Goal: Contribute content: Add original content to the website for others to see

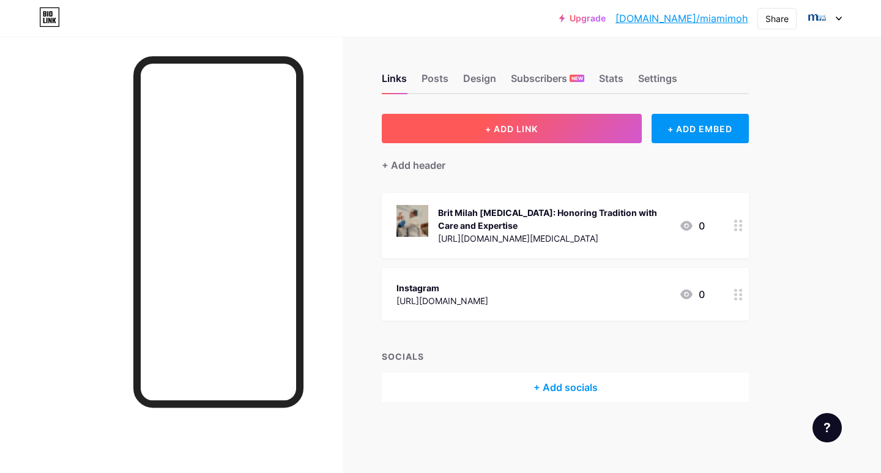
click at [510, 133] on span "+ ADD LINK" at bounding box center [511, 129] width 53 height 10
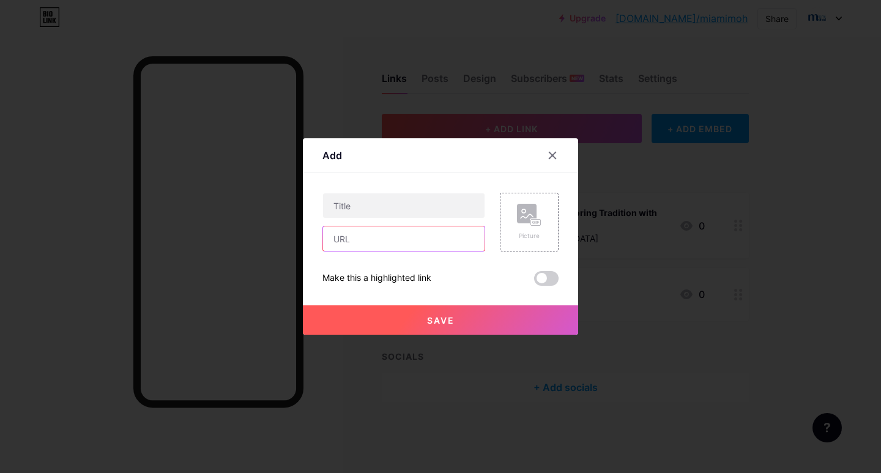
click at [371, 236] on input "text" at bounding box center [404, 238] width 162 height 24
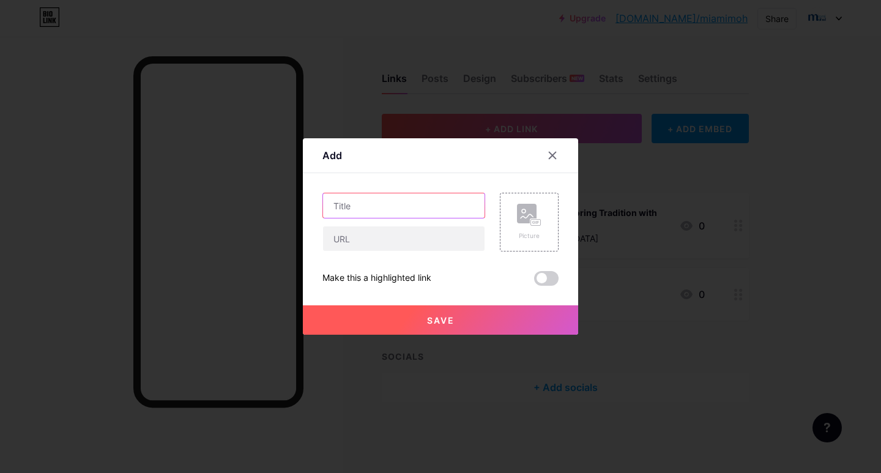
click at [368, 207] on input "text" at bounding box center [404, 205] width 162 height 24
paste input "[DEMOGRAPHIC_DATA] Names: A Meaningful Guide to Tradition, Heritage, and Identi…"
type input "[DEMOGRAPHIC_DATA] Names: A Meaningful Guide to Tradition, Heritage, and Identi…"
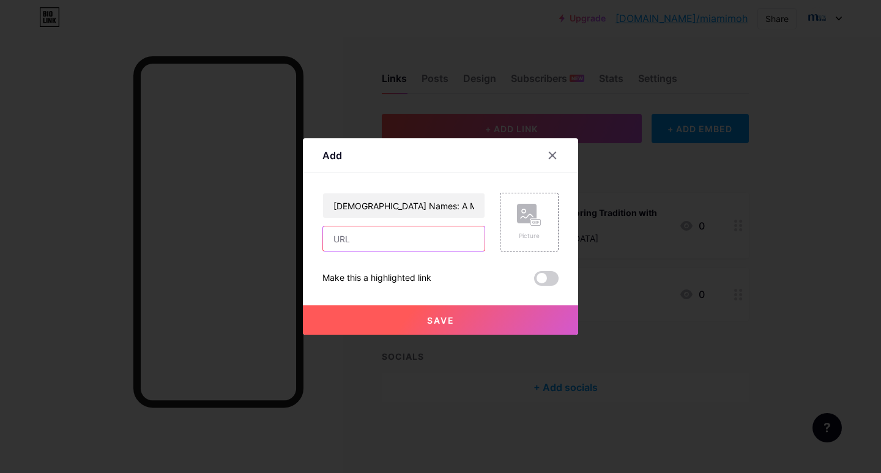
click at [357, 239] on input "text" at bounding box center [404, 238] width 162 height 24
paste input "[DEMOGRAPHIC_DATA] Names: A Meaningful Guide to Tradition, Heritage, and Identi…"
type input "[DEMOGRAPHIC_DATA] Names: A Meaningful Guide to Tradition, Heritage, and Identi…"
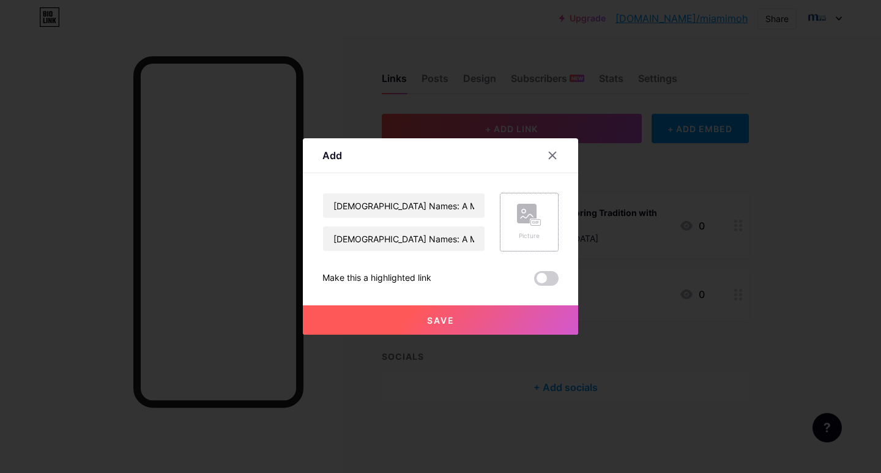
click at [517, 238] on div "Picture" at bounding box center [529, 235] width 24 height 9
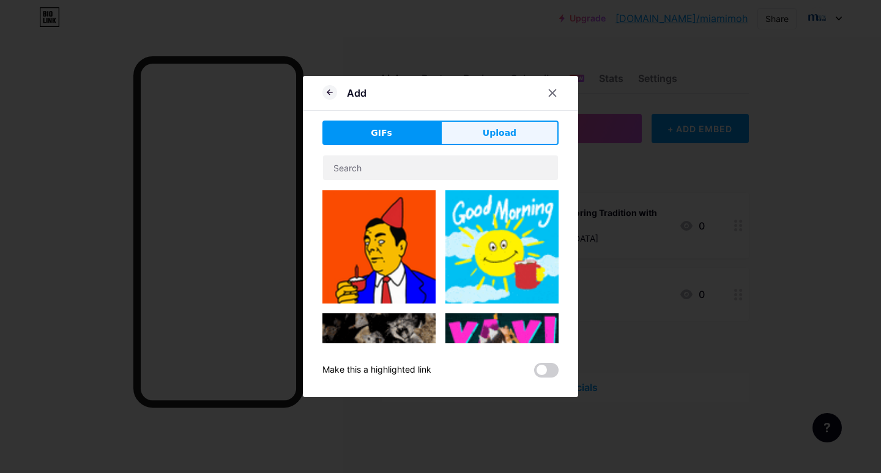
click at [513, 130] on button "Upload" at bounding box center [499, 133] width 118 height 24
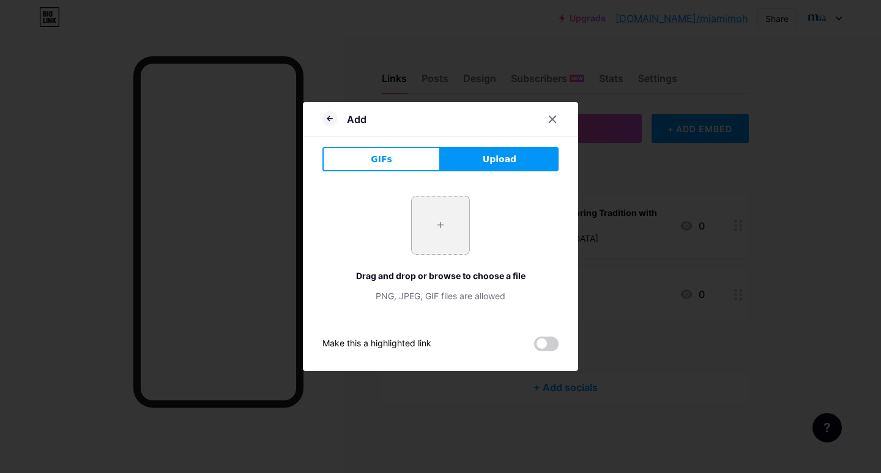
click at [426, 223] on input "file" at bounding box center [441, 225] width 58 height 58
type input "C:\fakepath\_ (65).jpeg"
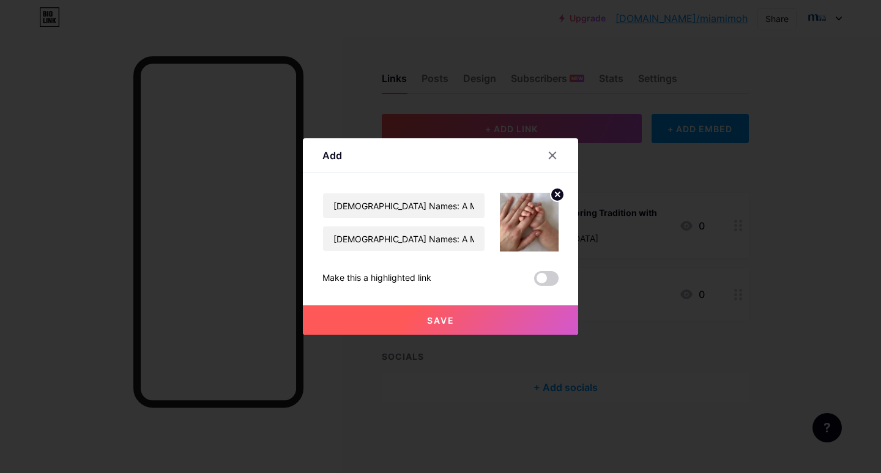
click at [465, 316] on button "Save" at bounding box center [440, 319] width 275 height 29
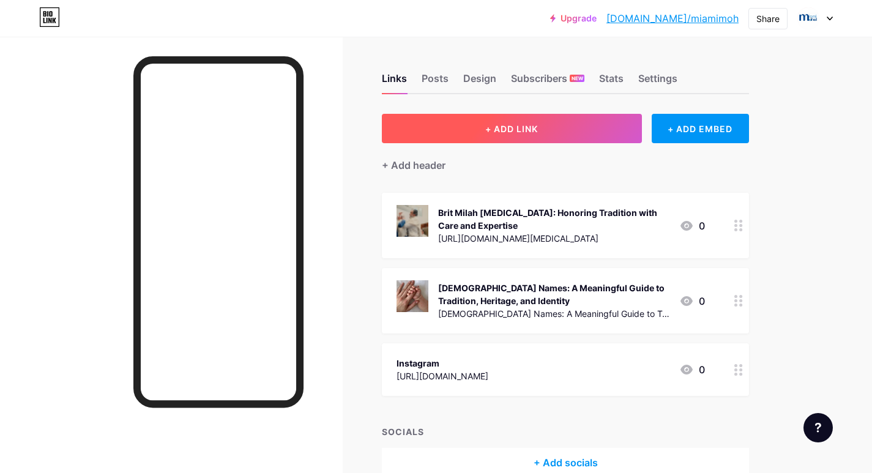
click at [464, 121] on button "+ ADD LINK" at bounding box center [512, 128] width 260 height 29
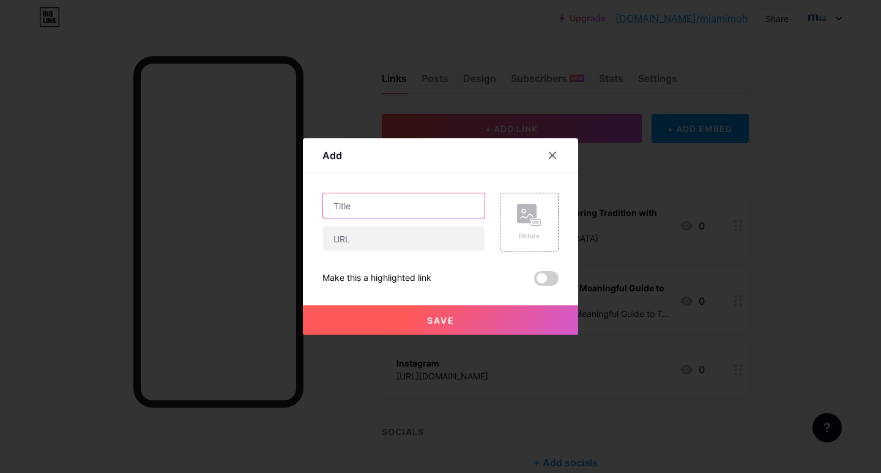
click at [369, 199] on input "text" at bounding box center [404, 205] width 162 height 24
paste input "[DEMOGRAPHIC_DATA] Names: A Meaningful Guide to Tradition, Heritage, and Identi…"
type input "[DEMOGRAPHIC_DATA] Names: A Meaningful Guide to Tradition, Heritage, and Identi…"
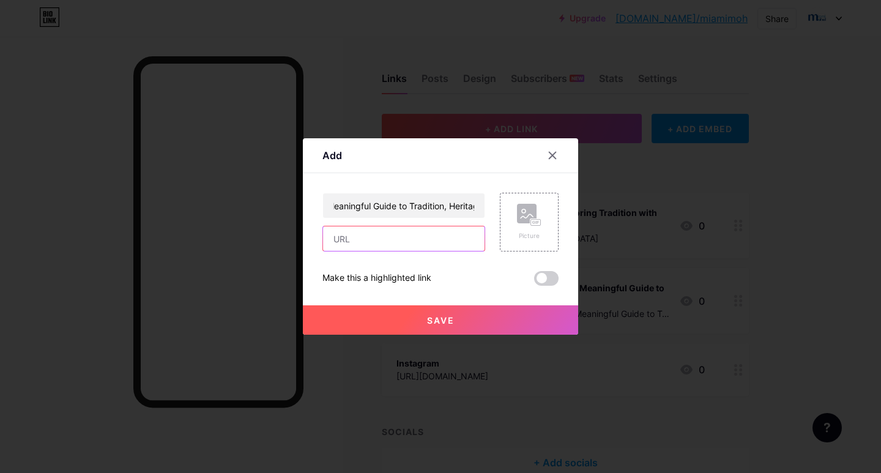
click at [361, 245] on input "text" at bounding box center [404, 238] width 162 height 24
paste input "[URL][DOMAIN_NAME]"
type input "[URL][DOMAIN_NAME]"
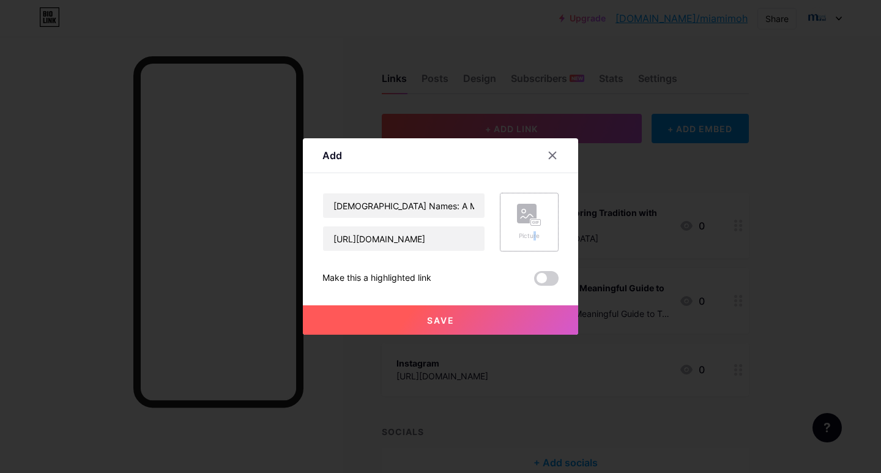
click at [530, 234] on div "Picture" at bounding box center [529, 235] width 24 height 9
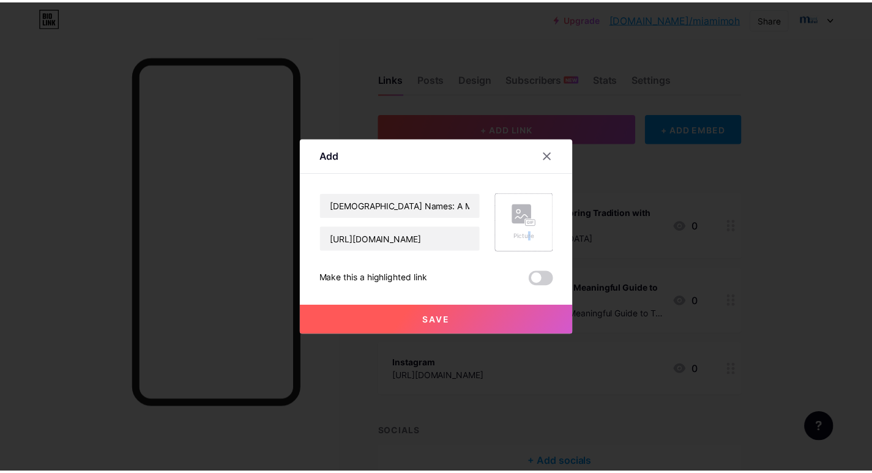
scroll to position [0, 0]
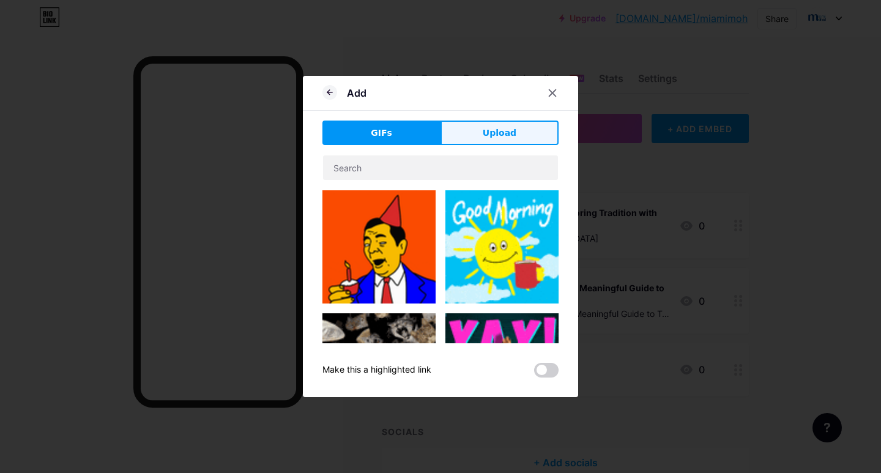
click at [442, 121] on button "Upload" at bounding box center [499, 133] width 118 height 24
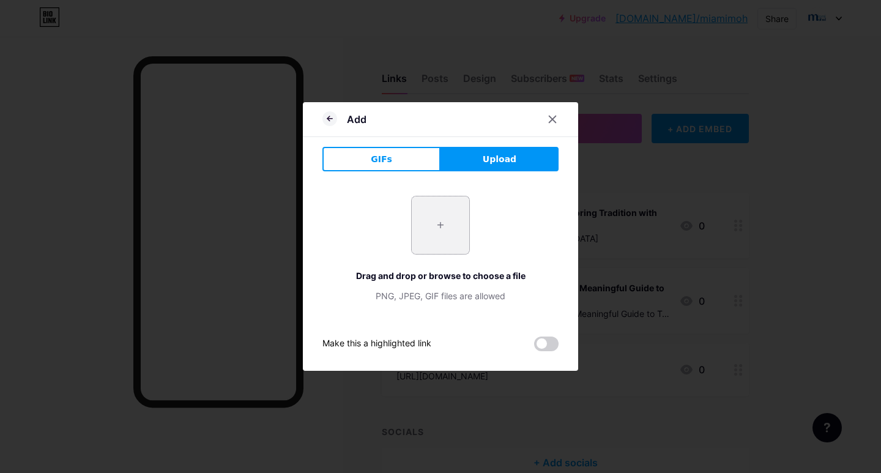
click at [431, 232] on input "file" at bounding box center [441, 225] width 58 height 58
type input "C:\fakepath\_ (65).jpeg"
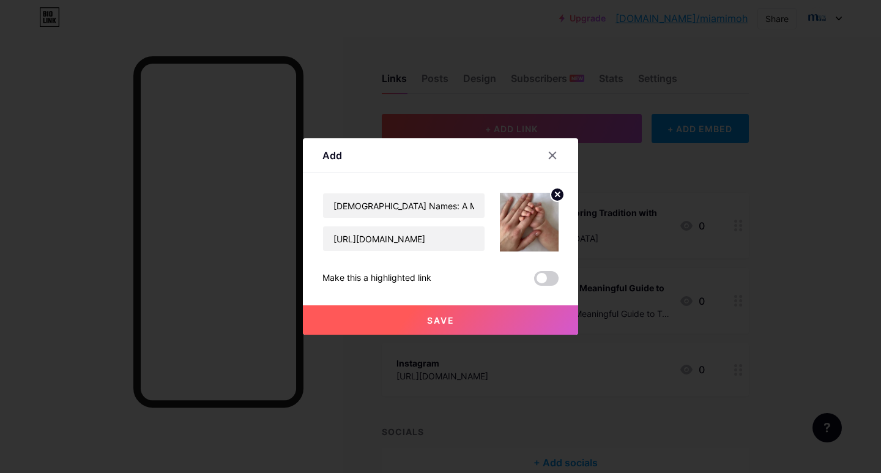
click at [457, 324] on button "Save" at bounding box center [440, 319] width 275 height 29
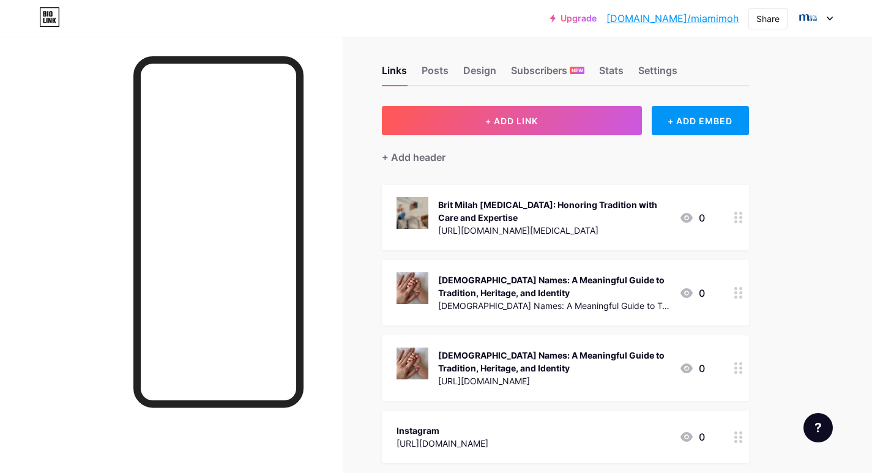
scroll to position [61, 0]
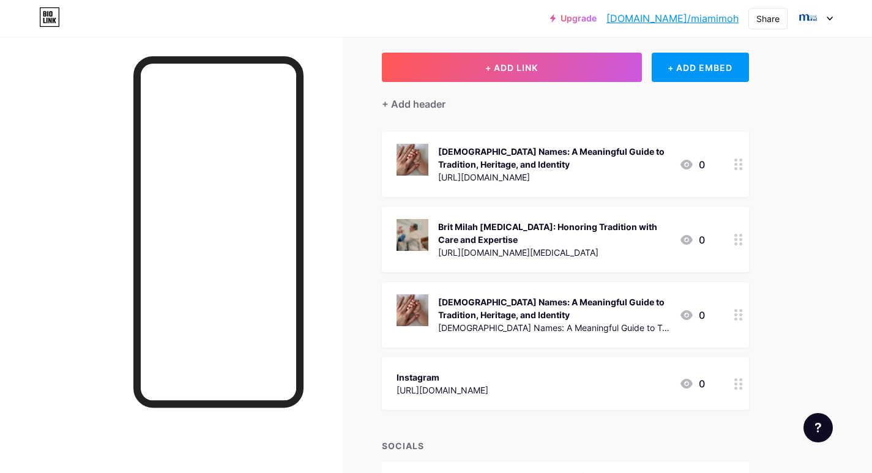
click at [604, 317] on div "[DEMOGRAPHIC_DATA] Names: A Meaningful Guide to Tradition, Heritage, and Identi…" at bounding box center [553, 308] width 231 height 26
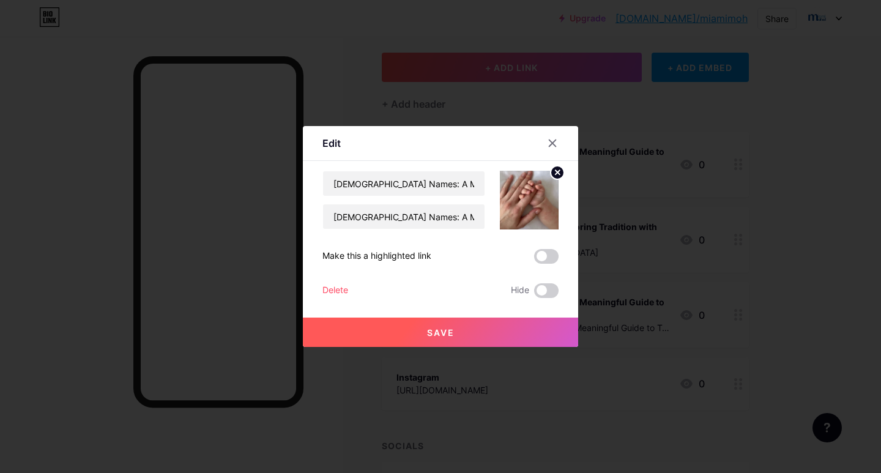
click at [322, 294] on div "Delete" at bounding box center [335, 290] width 26 height 15
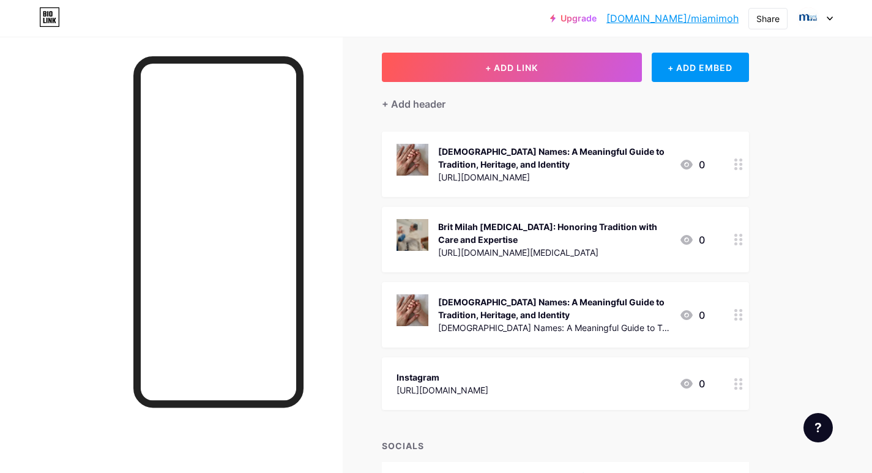
click at [516, 308] on div "[DEMOGRAPHIC_DATA] Names: A Meaningful Guide to Tradition, Heritage, and Identi…" at bounding box center [553, 308] width 231 height 26
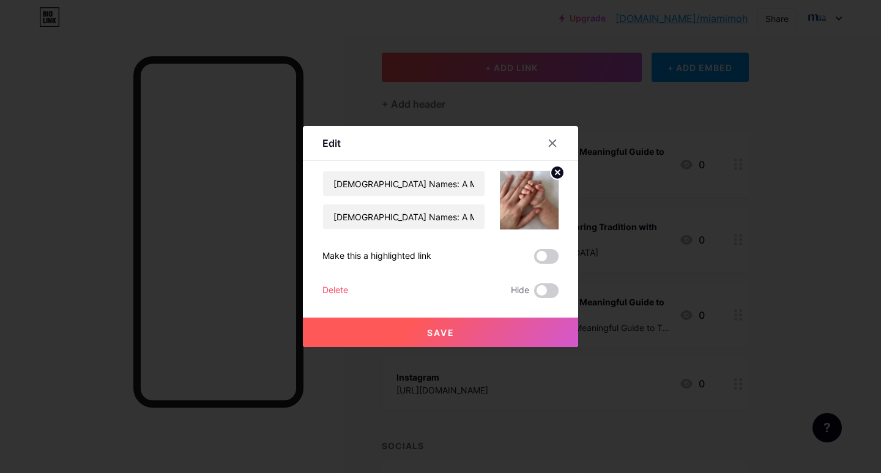
click at [328, 287] on div "Delete" at bounding box center [335, 290] width 26 height 15
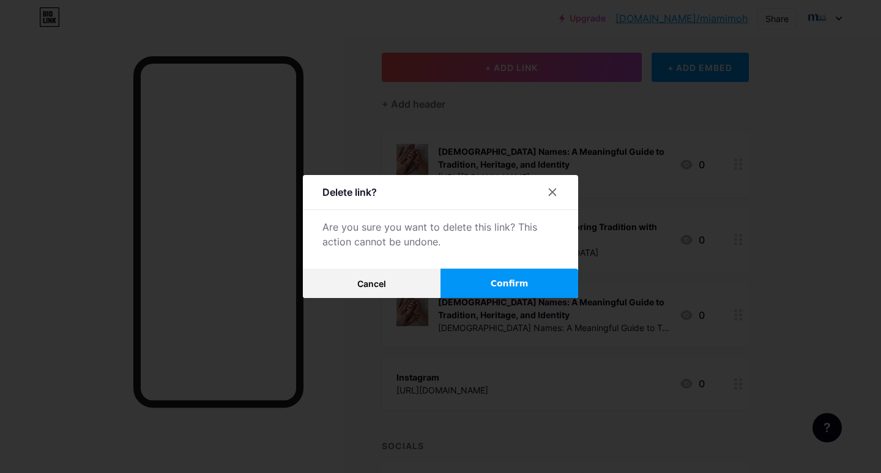
click at [328, 287] on button "Cancel" at bounding box center [372, 283] width 138 height 29
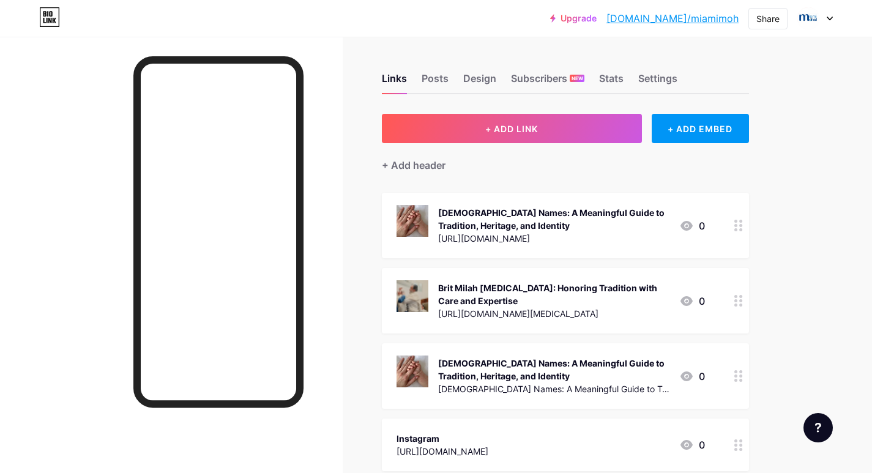
click at [633, 360] on div "[DEMOGRAPHIC_DATA] Names: A Meaningful Guide to Tradition, Heritage, and Identi…" at bounding box center [553, 370] width 231 height 26
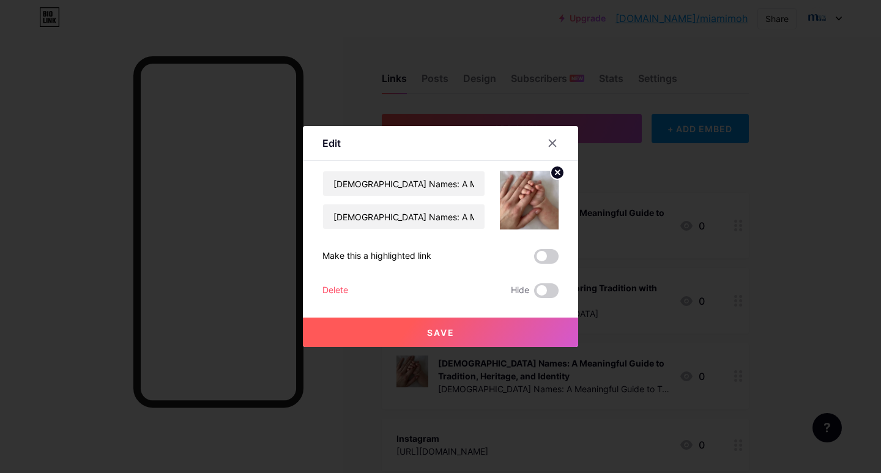
click at [332, 288] on div "Delete" at bounding box center [335, 290] width 26 height 15
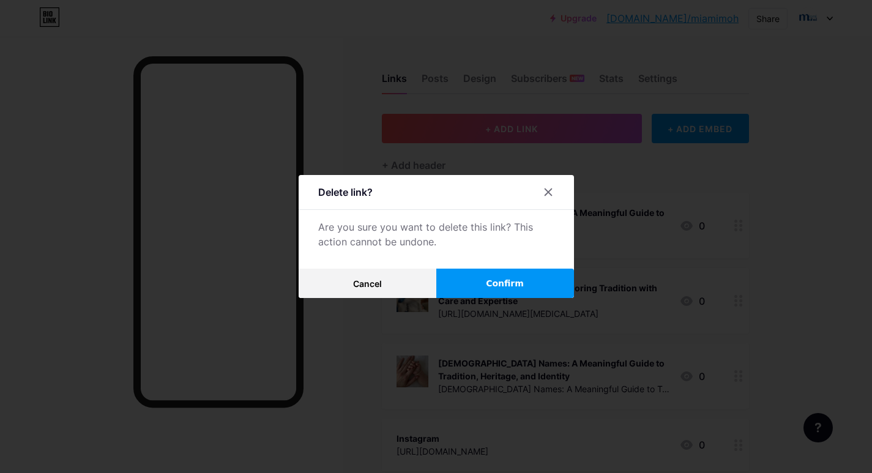
click at [517, 283] on span "Confirm" at bounding box center [505, 283] width 38 height 13
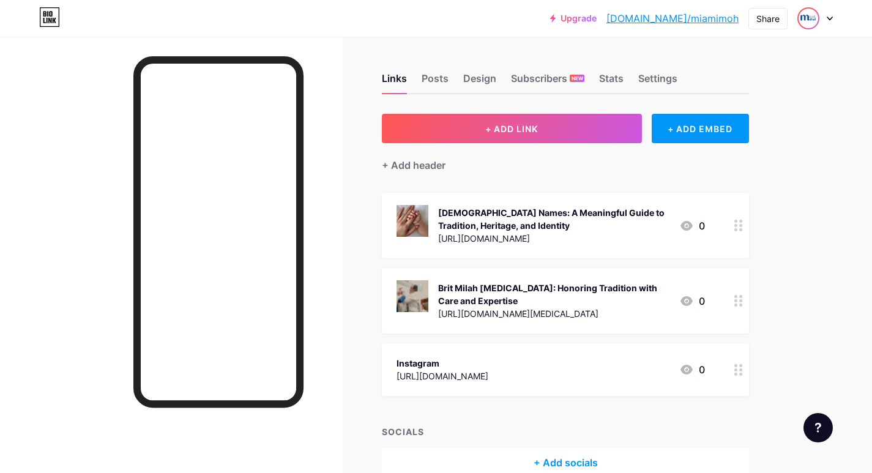
click at [816, 17] on img at bounding box center [808, 19] width 20 height 20
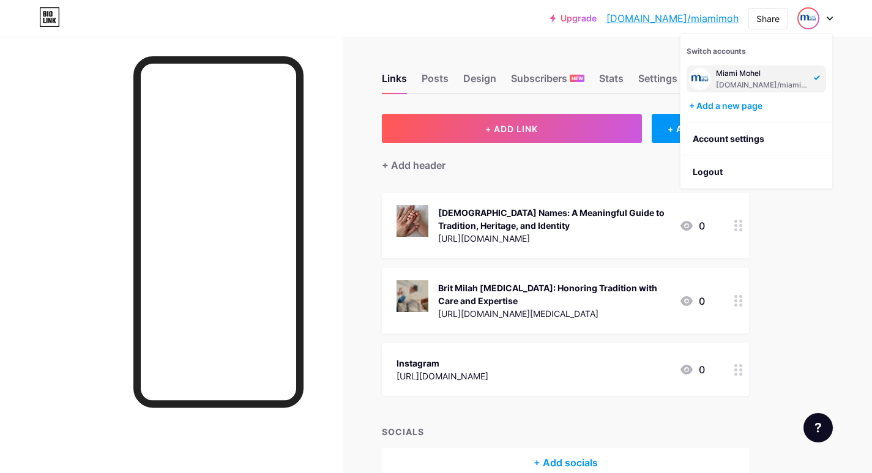
click at [692, 18] on link "[DOMAIN_NAME]/miamimoh" at bounding box center [672, 18] width 132 height 15
